Goal: Task Accomplishment & Management: Complete application form

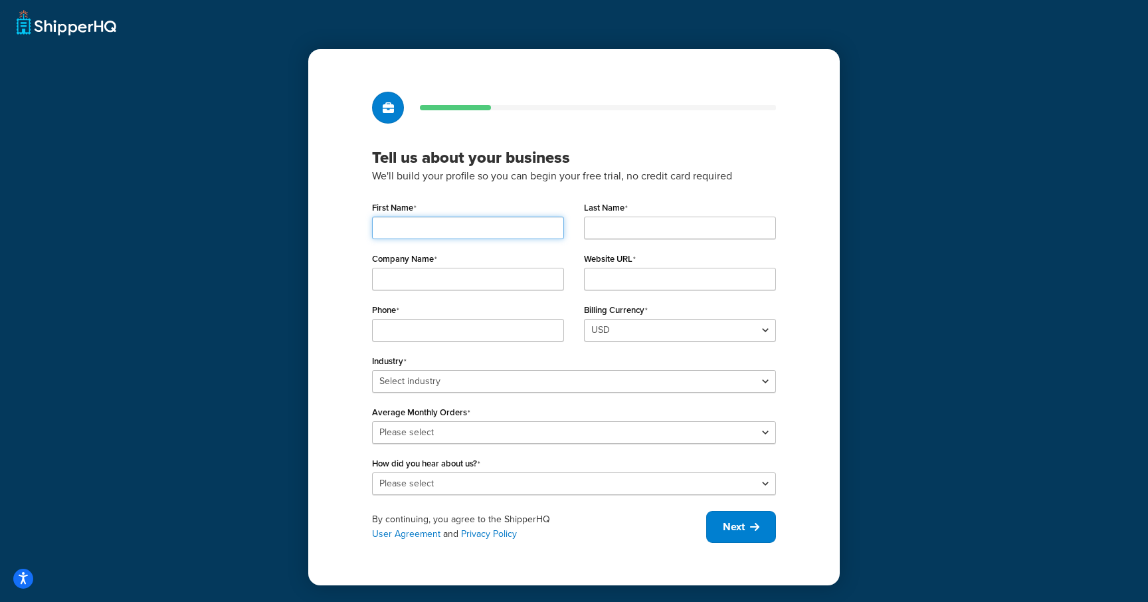
click at [470, 231] on input "First Name" at bounding box center [468, 228] width 192 height 23
type input "Brandon"
click at [635, 226] on input "Last Name" at bounding box center [680, 228] width 192 height 23
type input "Test"
click at [423, 278] on input "Company Name" at bounding box center [468, 279] width 192 height 23
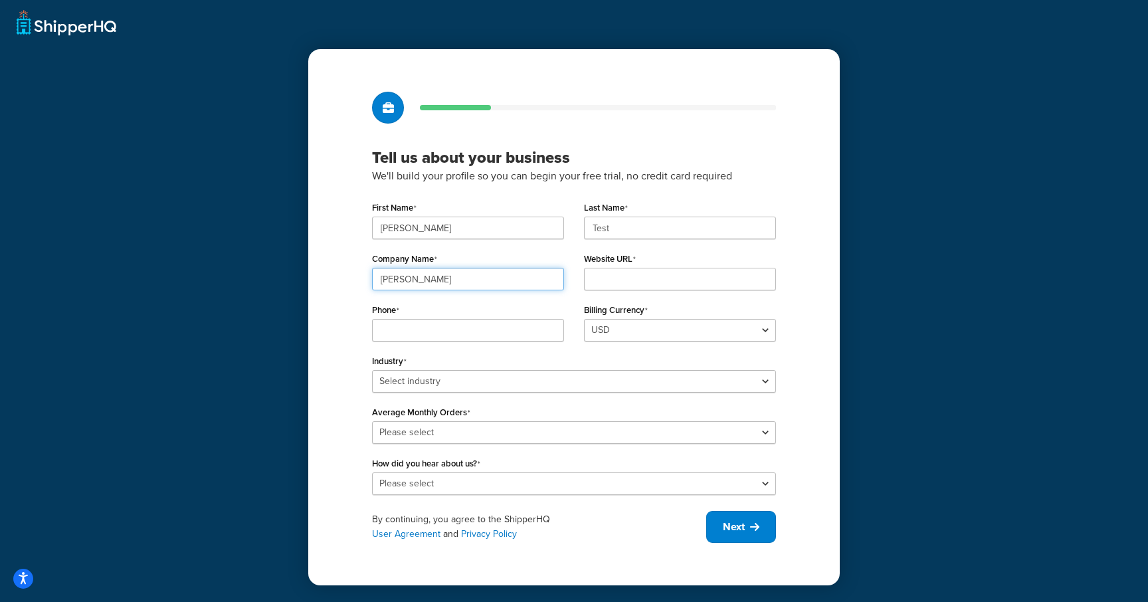
type input "Brandon Test"
click at [635, 288] on input "Website URL" at bounding box center [680, 279] width 192 height 23
type input "brandonvernon.com"
click at [529, 328] on input "Phone" at bounding box center [468, 330] width 192 height 23
drag, startPoint x: 457, startPoint y: 330, endPoint x: 331, endPoint y: 330, distance: 126.3
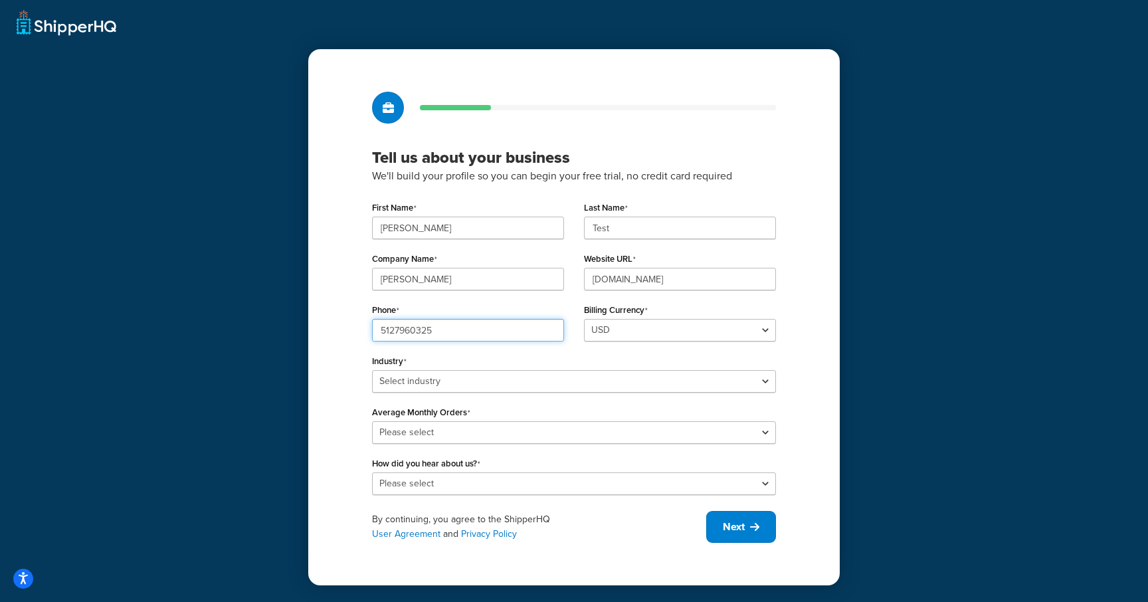
click at [331, 330] on div "Tell us about your business We'll build your profile so you can begin your free…" at bounding box center [574, 317] width 532 height 536
click at [439, 328] on input "5127960325" at bounding box center [468, 330] width 192 height 23
click at [425, 333] on input "5127960325" at bounding box center [468, 330] width 192 height 23
drag, startPoint x: 438, startPoint y: 333, endPoint x: 397, endPoint y: 329, distance: 41.4
click at [397, 329] on input "5127960325" at bounding box center [468, 330] width 192 height 23
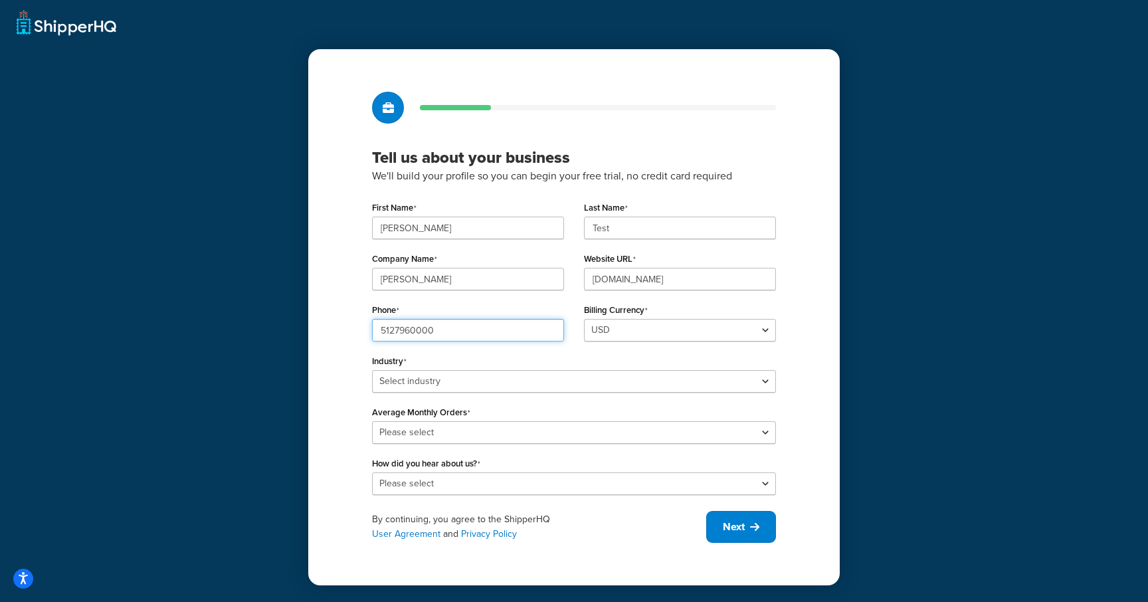
type input "5127960000"
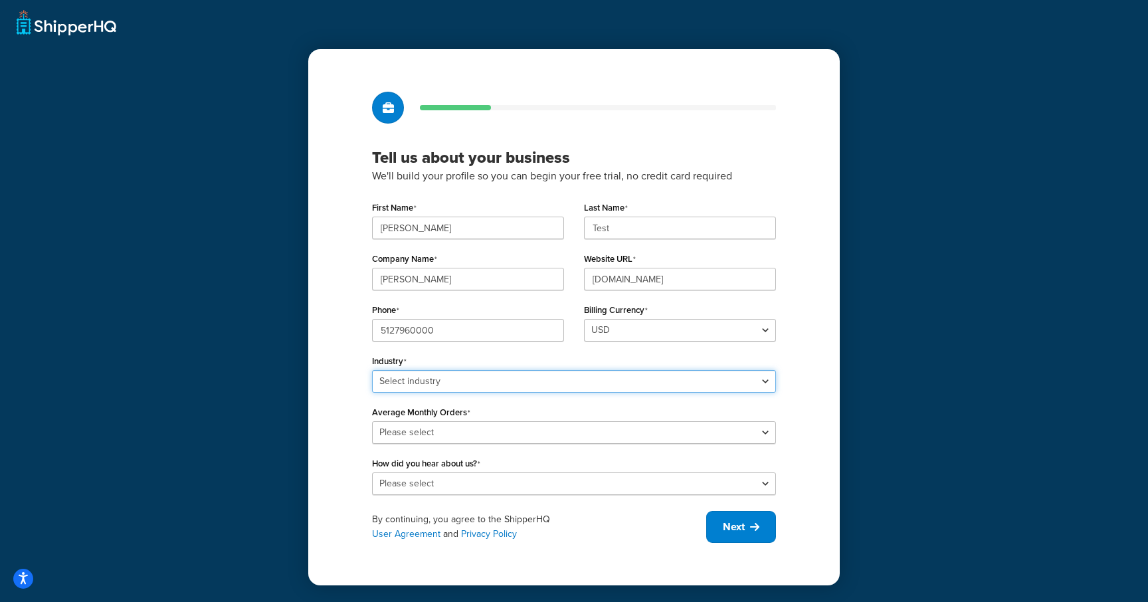
click at [532, 388] on select "Select industry Automotive Adult Agriculture Alcohol, Tobacco & CBD Arts & Craf…" at bounding box center [574, 381] width 404 height 23
select select "25"
click at [372, 370] on select "Select industry Automotive Adult Agriculture Alcohol, Tobacco & CBD Arts & Craf…" at bounding box center [574, 381] width 404 height 23
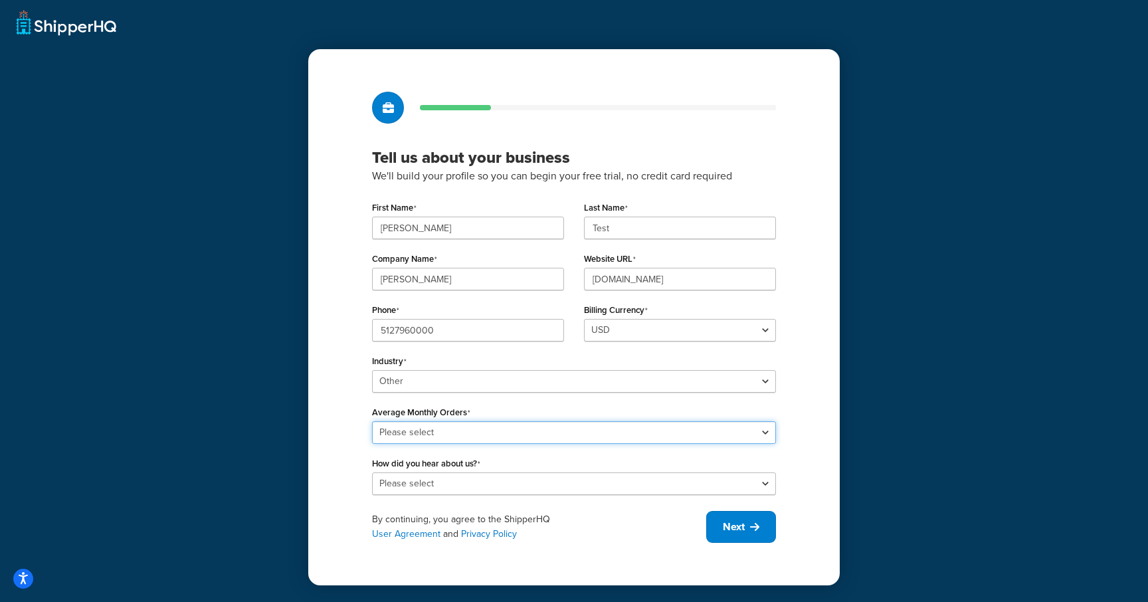
click at [480, 433] on select "Please select 0-500 501-1,000 1,001-10,000 10,001-20,000 Over 20,000" at bounding box center [574, 432] width 404 height 23
select select "1"
click at [372, 421] on select "Please select 0-500 501-1,000 1,001-10,000 10,001-20,000 Over 20,000" at bounding box center [574, 432] width 404 height 23
click at [470, 477] on select "Please select Online Search App Store or Marketplace Listing Referred by Agency…" at bounding box center [574, 483] width 404 height 23
select select "1"
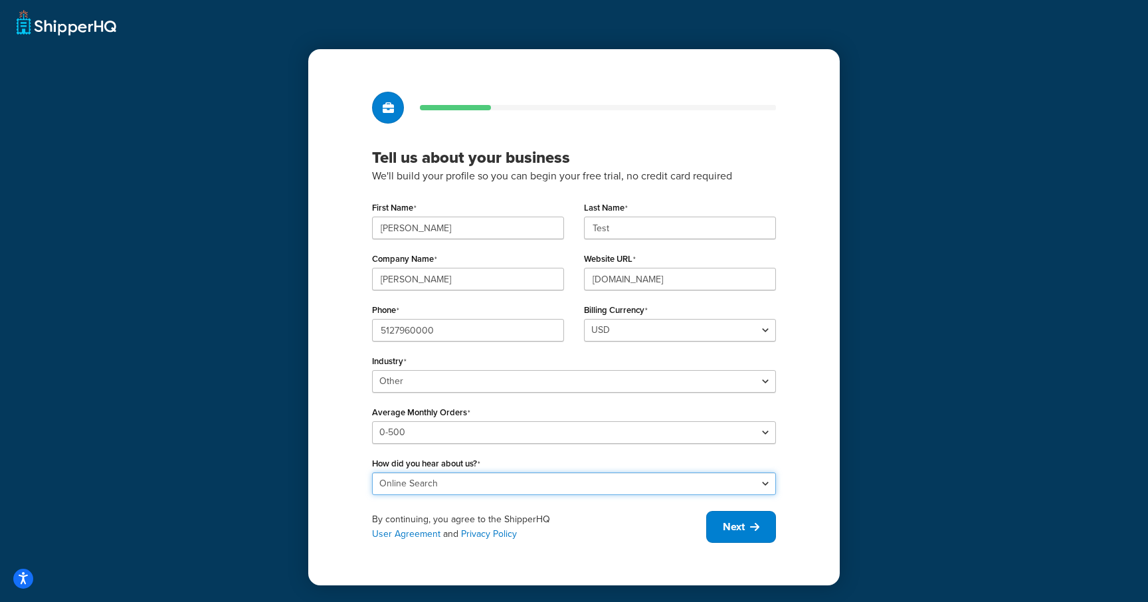
click at [372, 472] on select "Please select Online Search App Store or Marketplace Listing Referred by Agency…" at bounding box center [574, 483] width 404 height 23
click at [747, 524] on button "Next" at bounding box center [741, 527] width 70 height 32
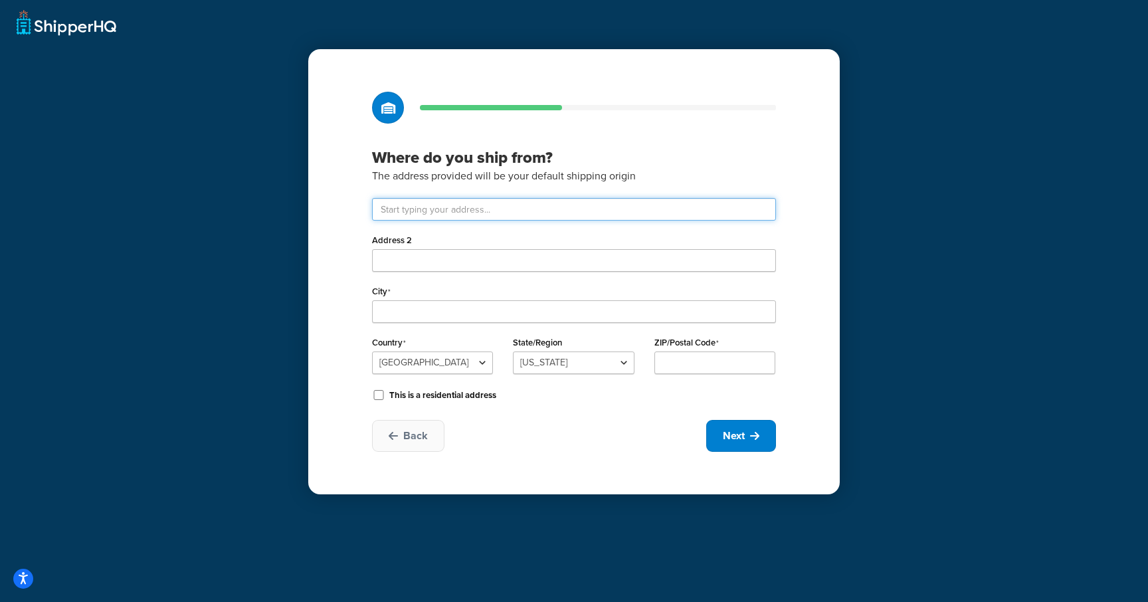
click at [510, 217] on input "text" at bounding box center [574, 209] width 404 height 23
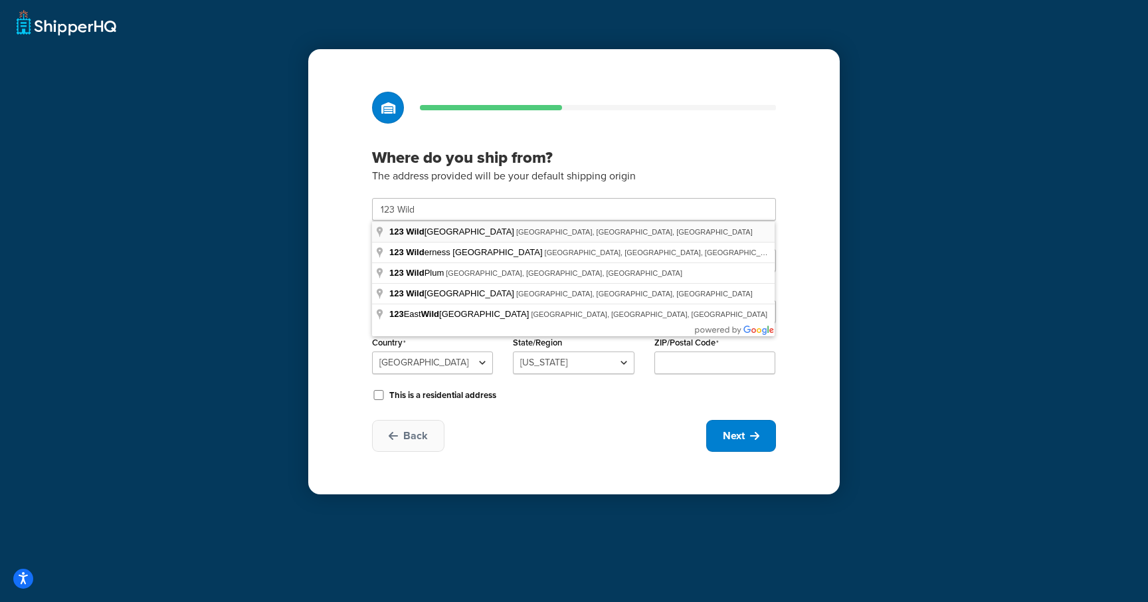
type input "123 Wilderness Dr E"
type input "Marble Falls"
select select "43"
type input "78654"
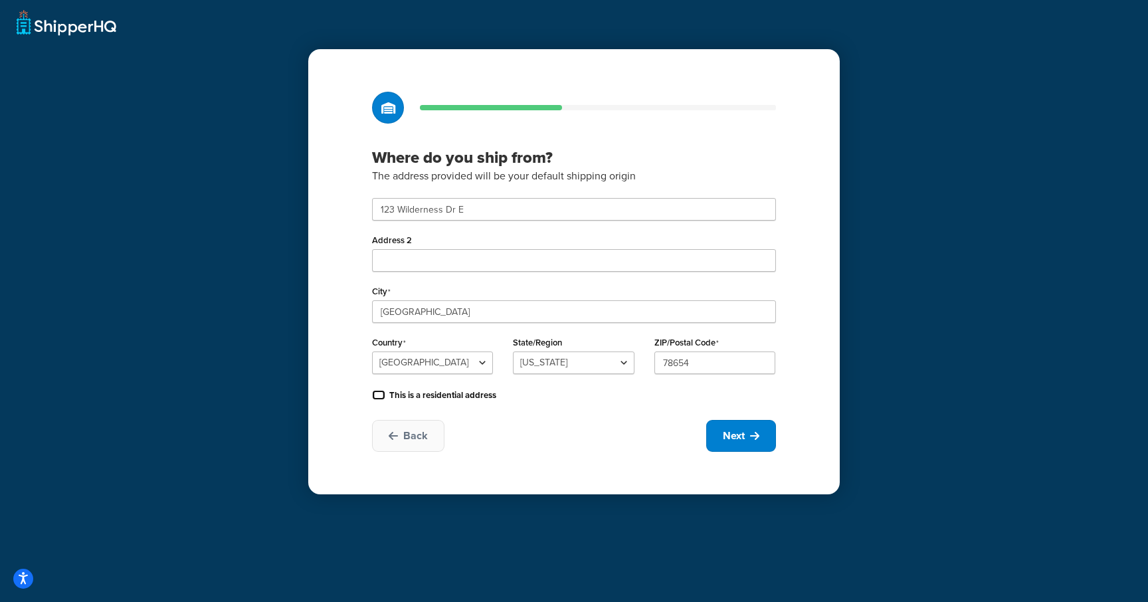
click at [381, 395] on input "This is a residential address" at bounding box center [378, 395] width 13 height 10
checkbox input "true"
click at [730, 439] on span "Next" at bounding box center [734, 436] width 22 height 15
select select "1"
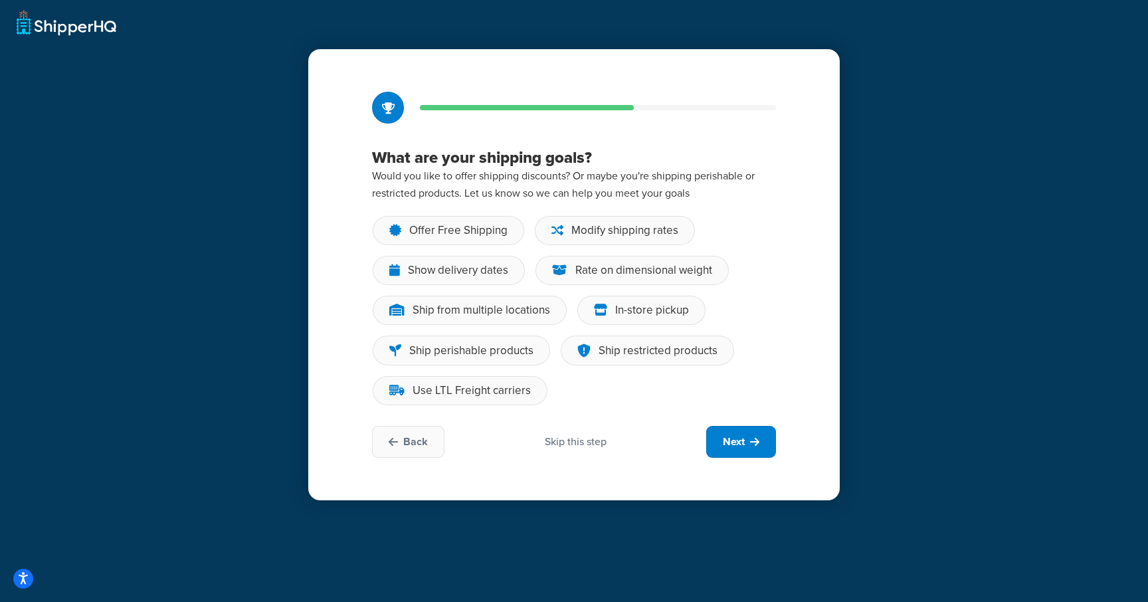
click at [577, 441] on div "Skip this step" at bounding box center [576, 442] width 62 height 15
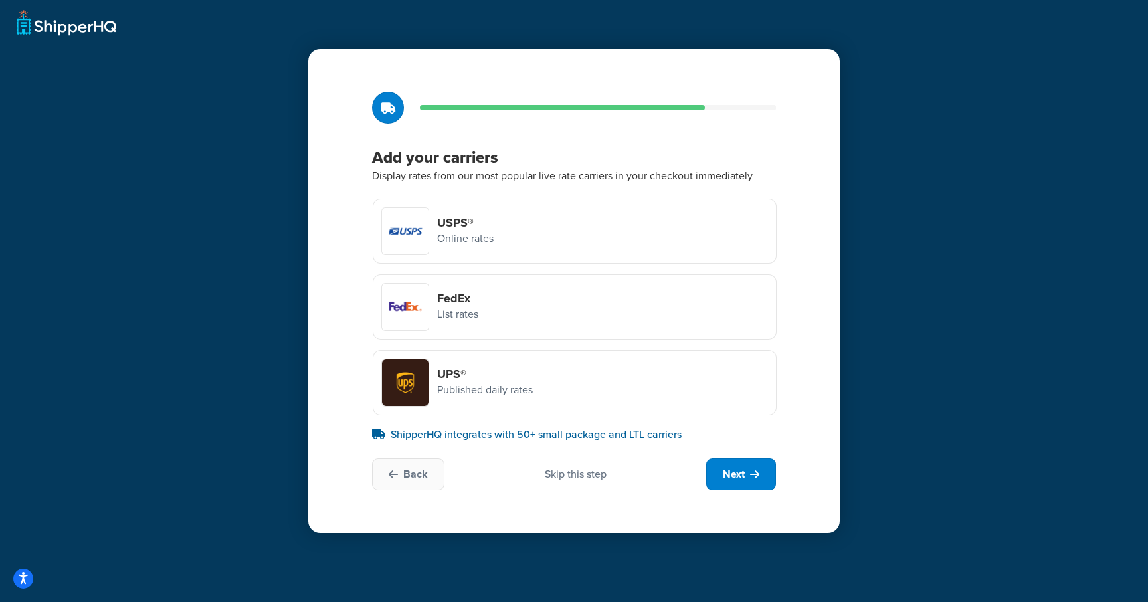
click at [498, 215] on div "USPS® Online rates" at bounding box center [575, 231] width 404 height 65
click at [0, 0] on input "USPS® Online rates" at bounding box center [0, 0] width 0 height 0
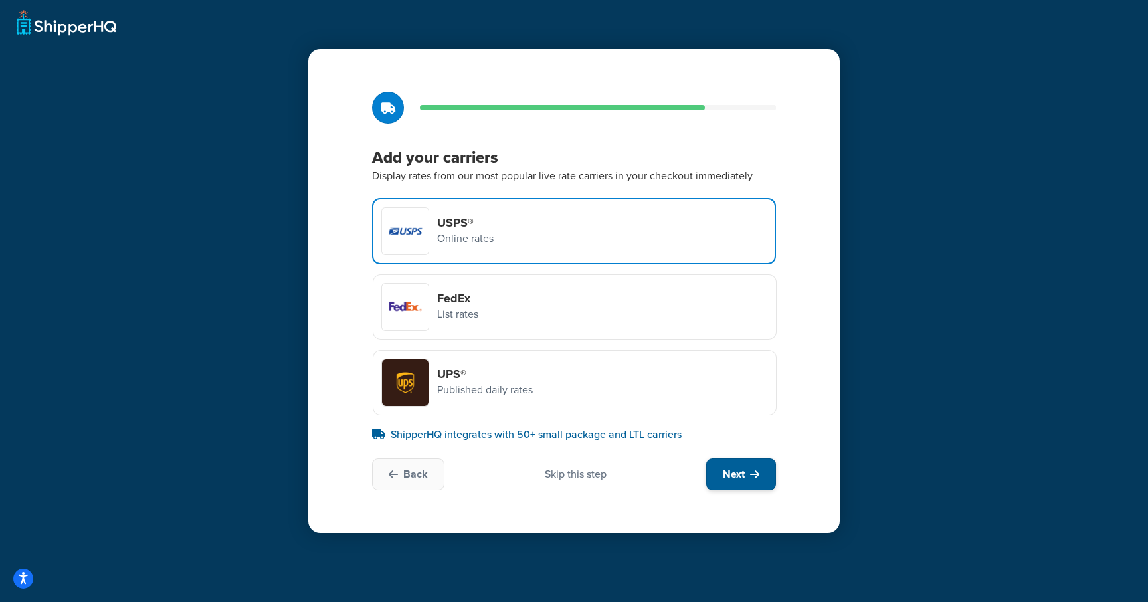
click at [750, 478] on icon at bounding box center [754, 474] width 9 height 11
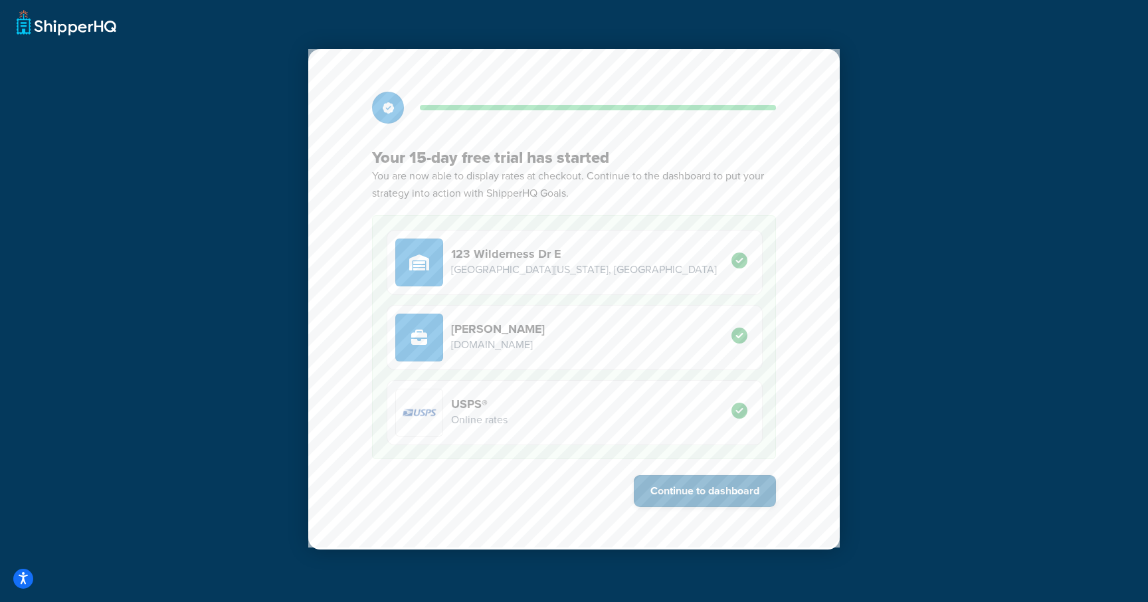
click at [704, 494] on button "Continue to dashboard" at bounding box center [705, 491] width 142 height 32
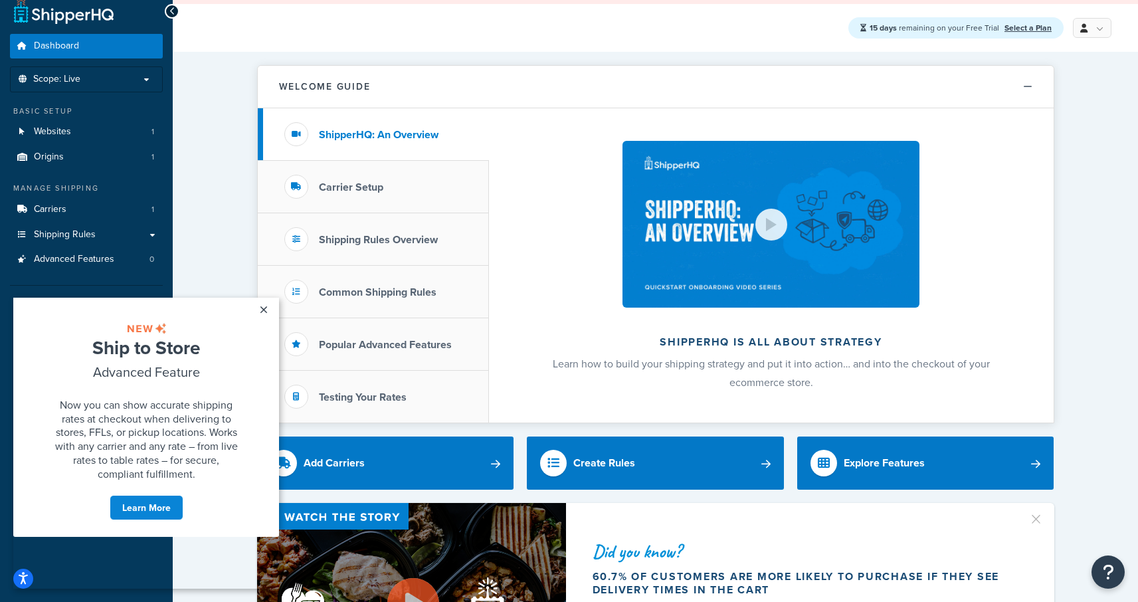
scroll to position [13, 0]
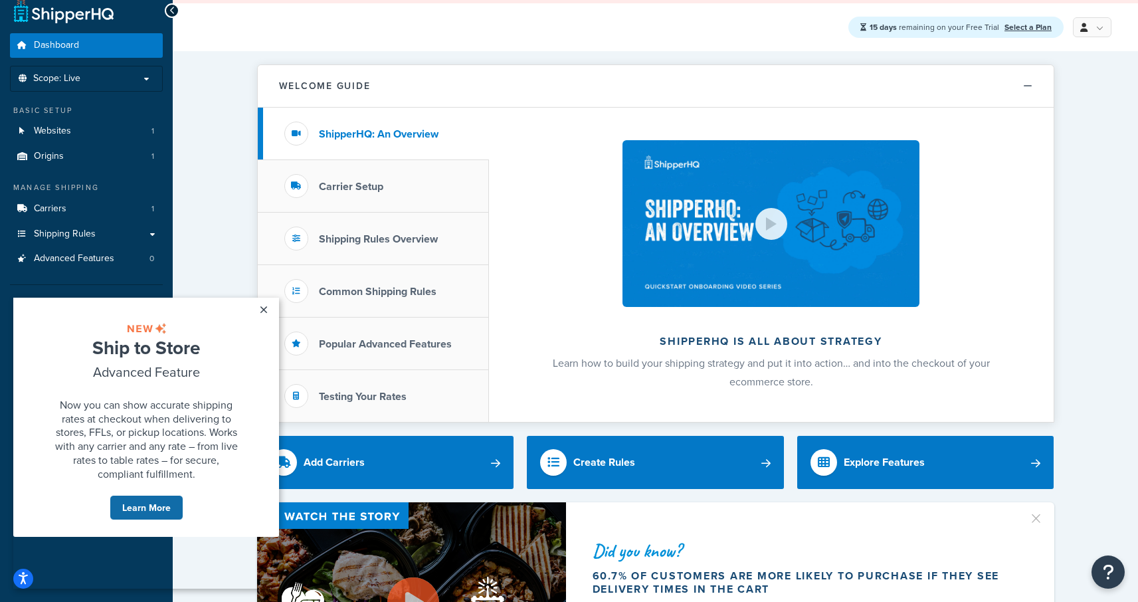
click at [158, 520] on link "Learn More" at bounding box center [147, 507] width 74 height 25
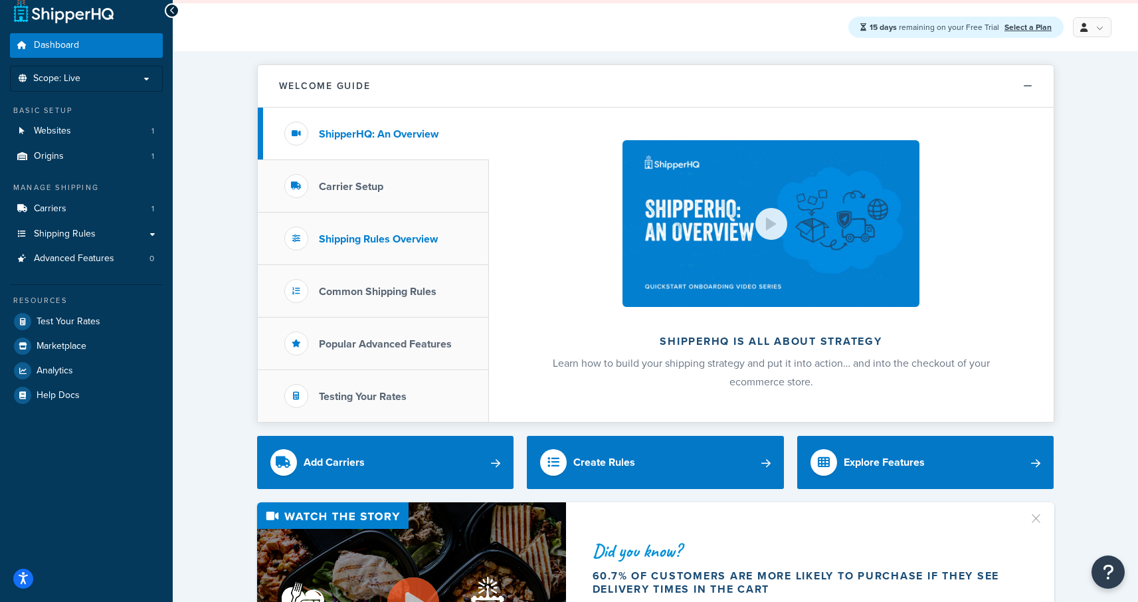
click at [397, 237] on h3 "Shipping Rules Overview" at bounding box center [378, 239] width 119 height 12
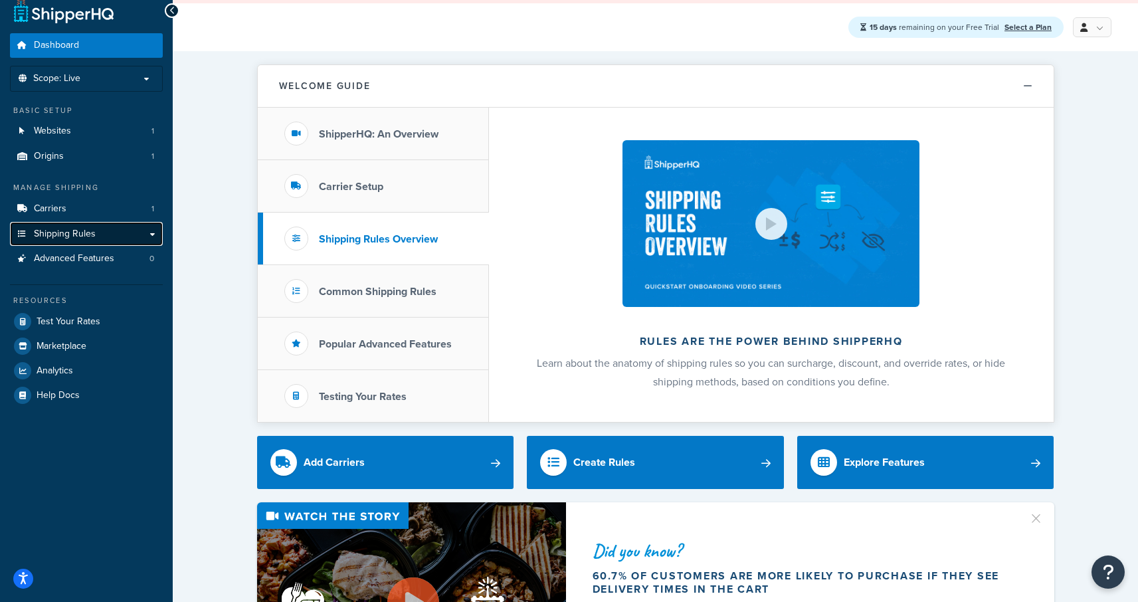
click at [113, 236] on link "Shipping Rules" at bounding box center [86, 234] width 153 height 25
